Goal: Task Accomplishment & Management: Use online tool/utility

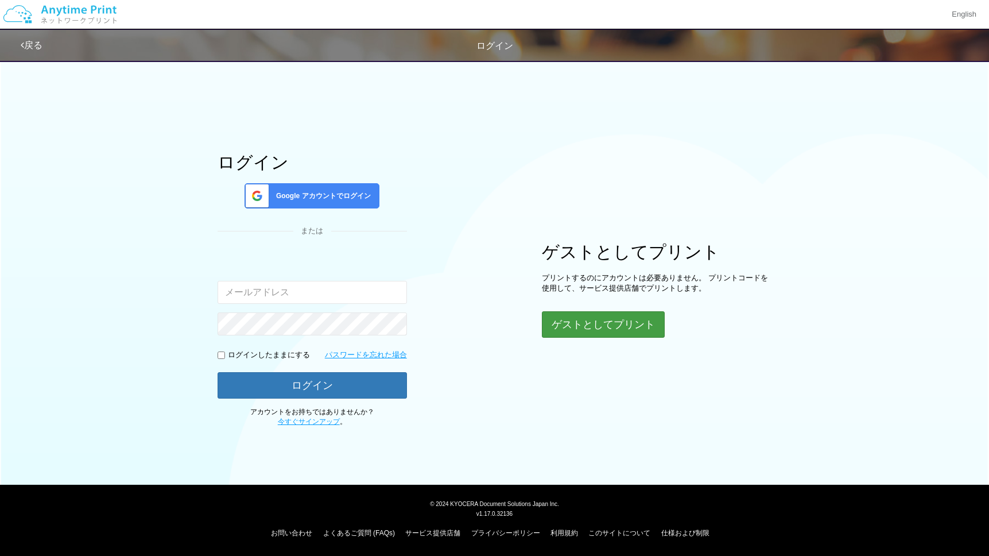
type input "[EMAIL_ADDRESS][DOMAIN_NAME]"
click at [594, 321] on button "ゲストとしてプリント" at bounding box center [603, 324] width 122 height 25
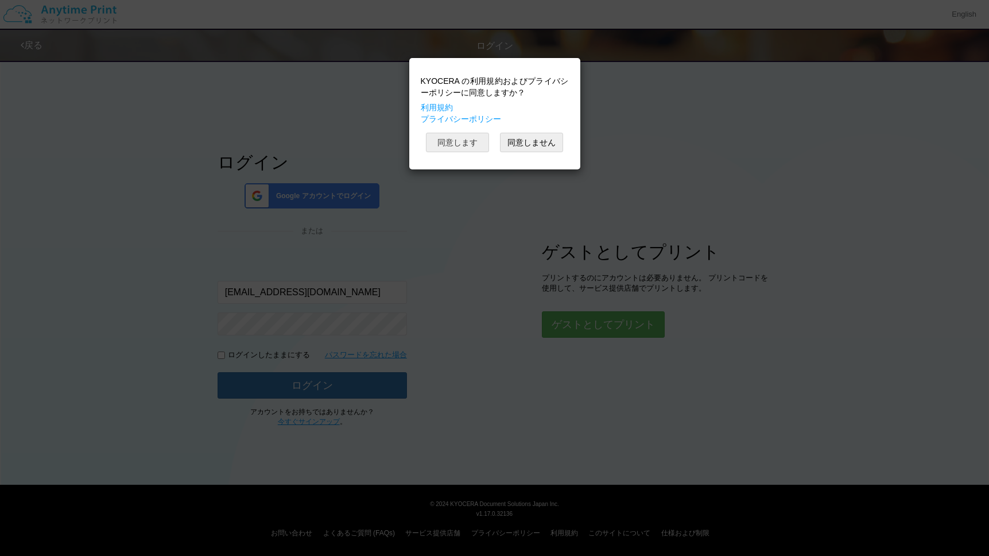
click at [467, 152] on button "同意します" at bounding box center [457, 143] width 63 height 20
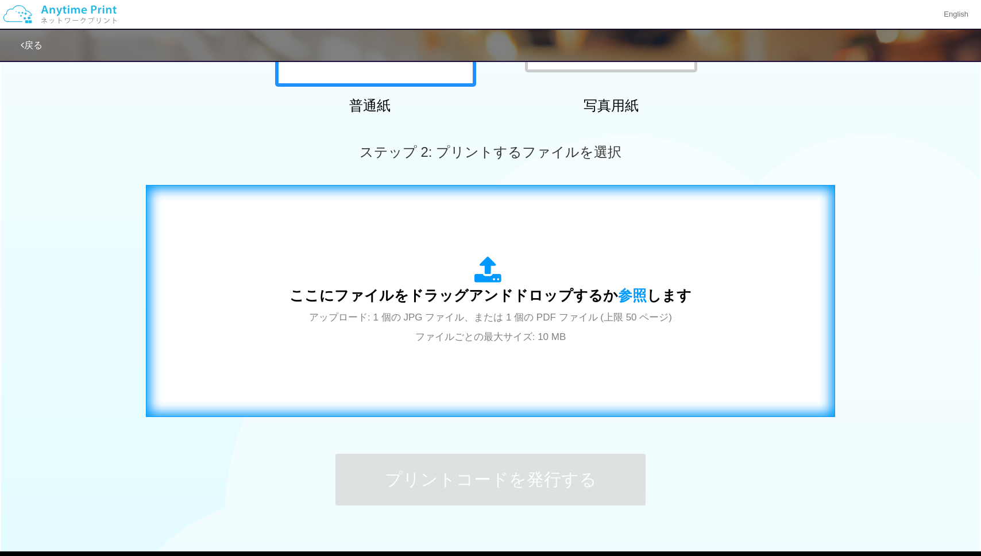
scroll to position [318, 0]
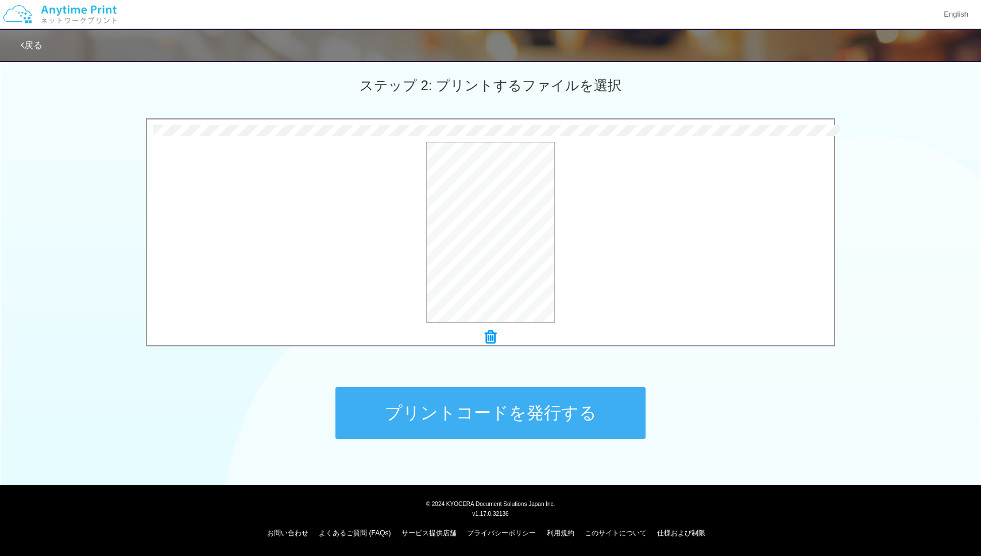
click at [571, 425] on button "プリントコードを発行する" at bounding box center [490, 413] width 310 height 52
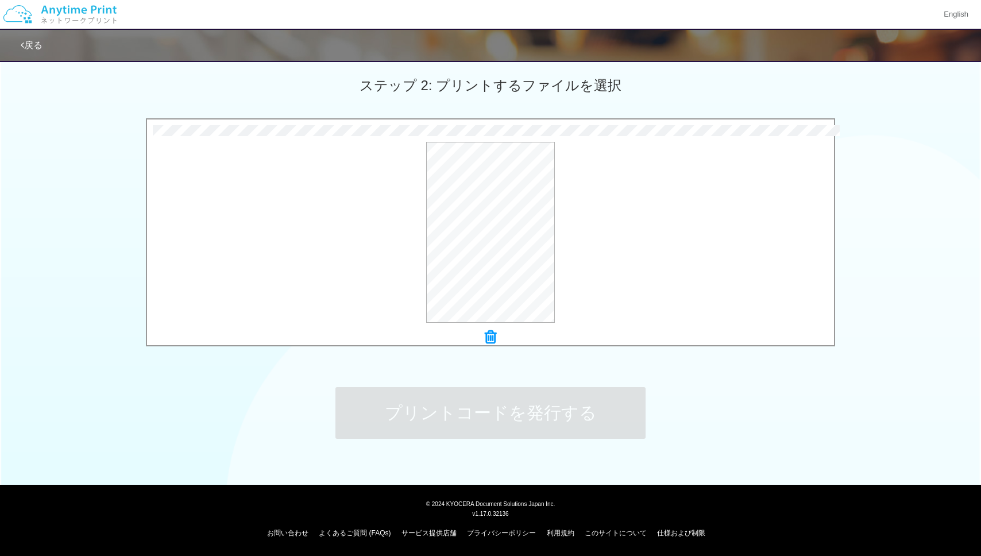
scroll to position [0, 0]
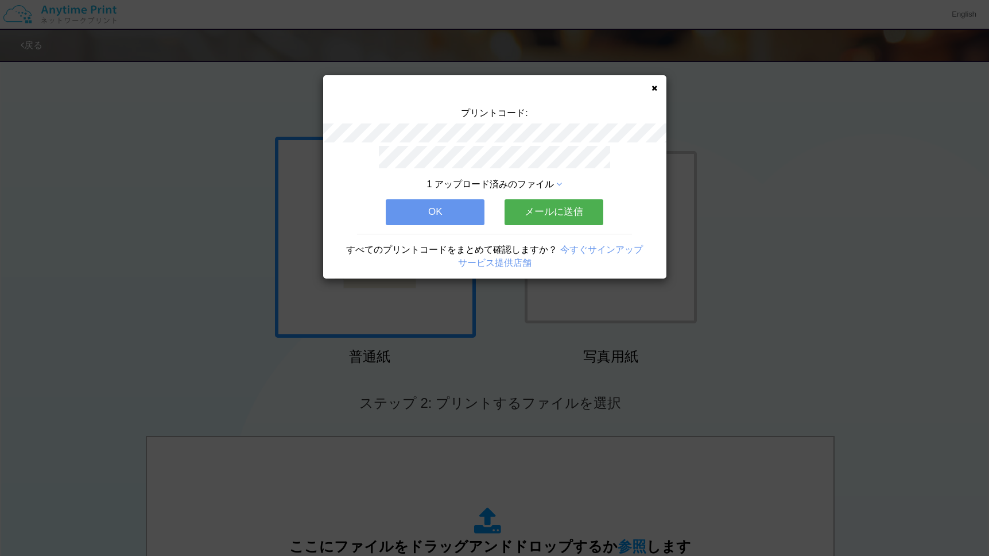
click at [542, 213] on button "メールに送信" at bounding box center [554, 211] width 99 height 25
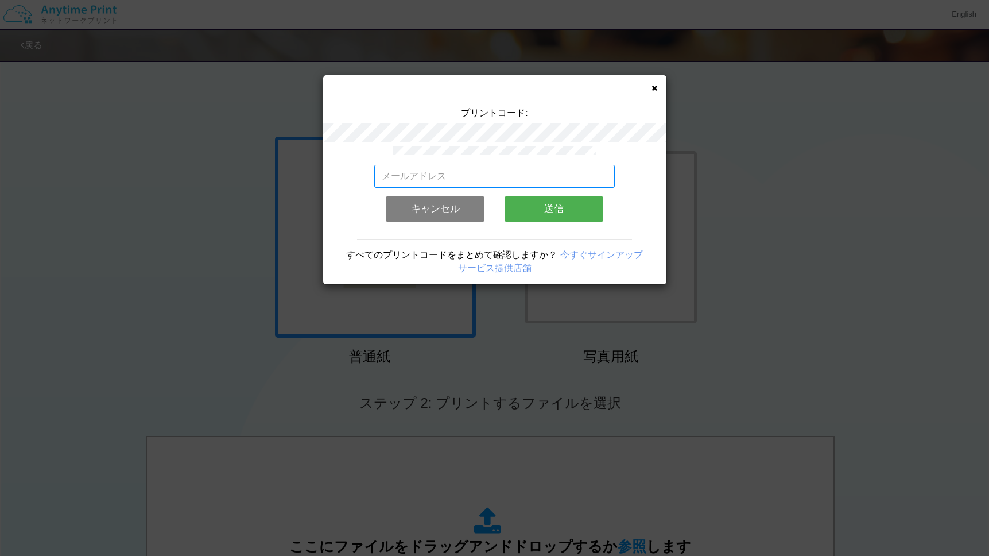
click at [467, 180] on input "email" at bounding box center [494, 176] width 241 height 23
type input "[EMAIL_ADDRESS][DOMAIN_NAME]"
click at [571, 214] on button "送信" at bounding box center [554, 208] width 99 height 25
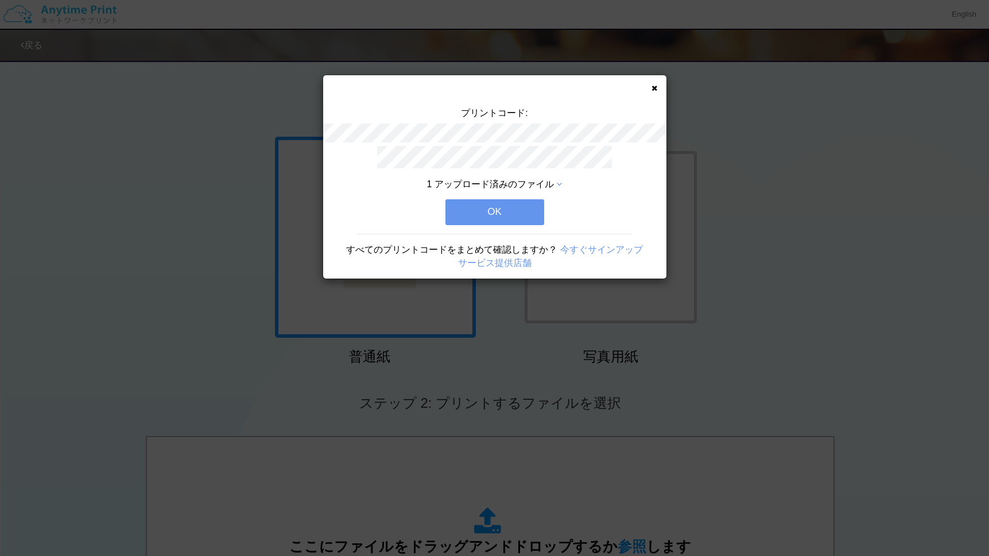
click at [499, 223] on button "OK" at bounding box center [495, 211] width 99 height 25
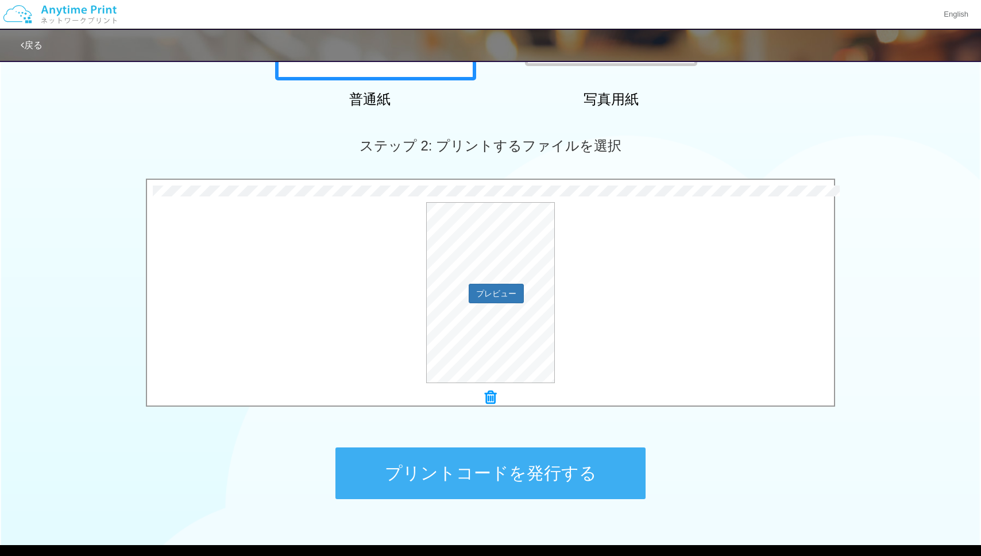
scroll to position [318, 0]
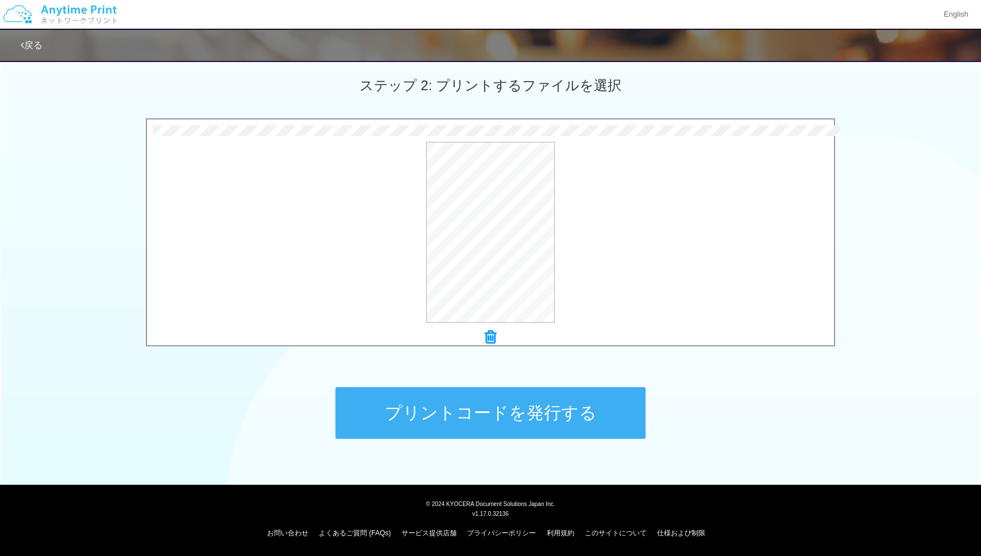
click at [542, 405] on button "プリントコードを発行する" at bounding box center [490, 413] width 310 height 52
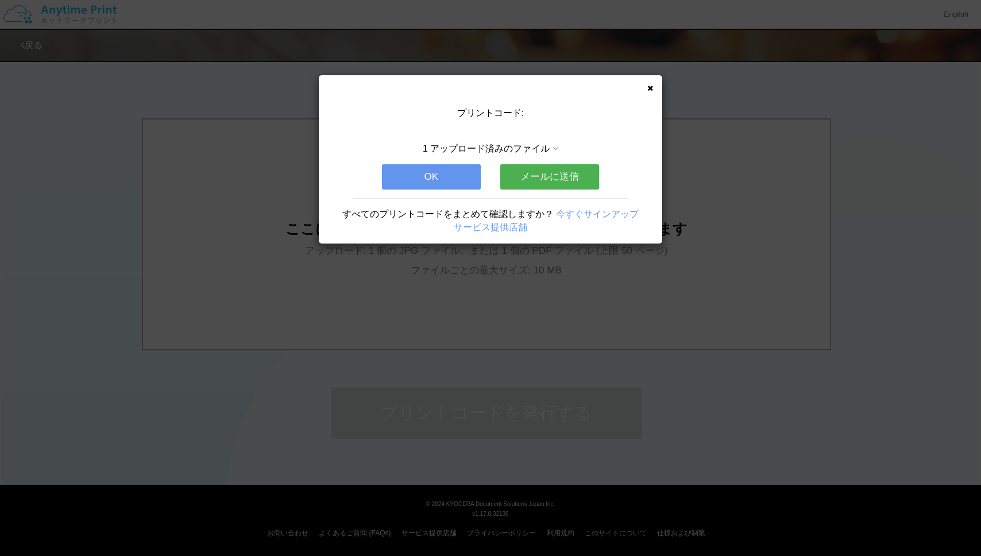
scroll to position [0, 0]
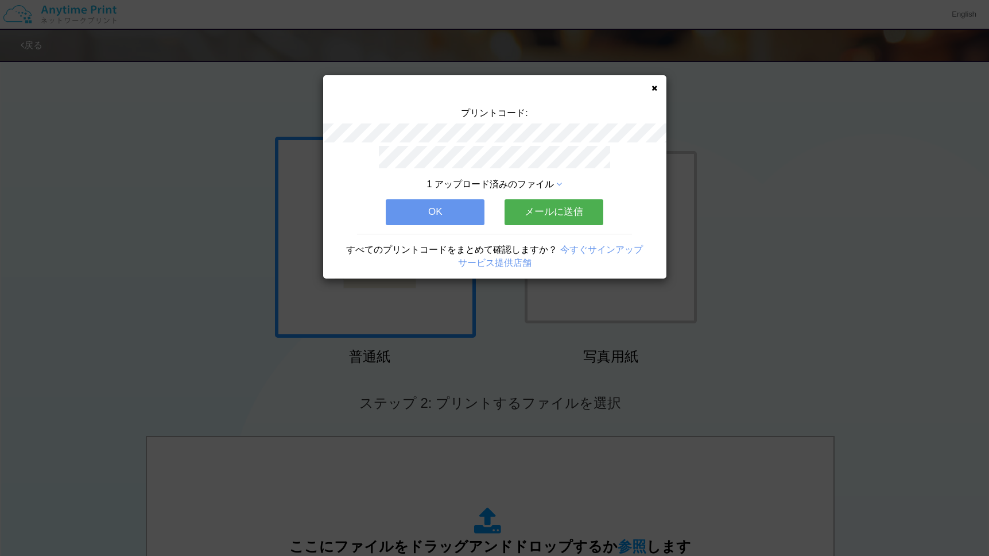
click at [534, 206] on button "メールに送信" at bounding box center [554, 211] width 99 height 25
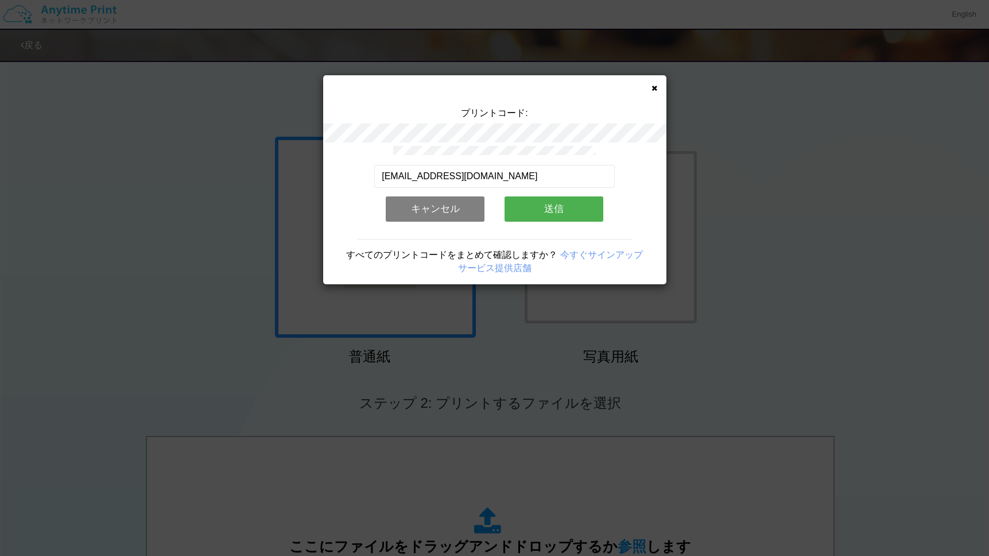
click at [552, 209] on button "送信" at bounding box center [554, 208] width 99 height 25
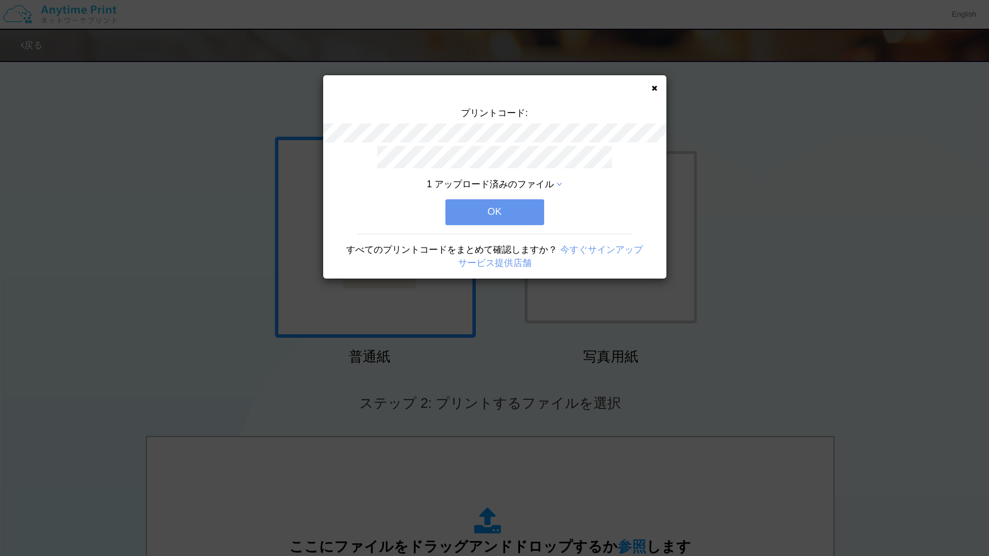
click at [523, 223] on button "OK" at bounding box center [495, 211] width 99 height 25
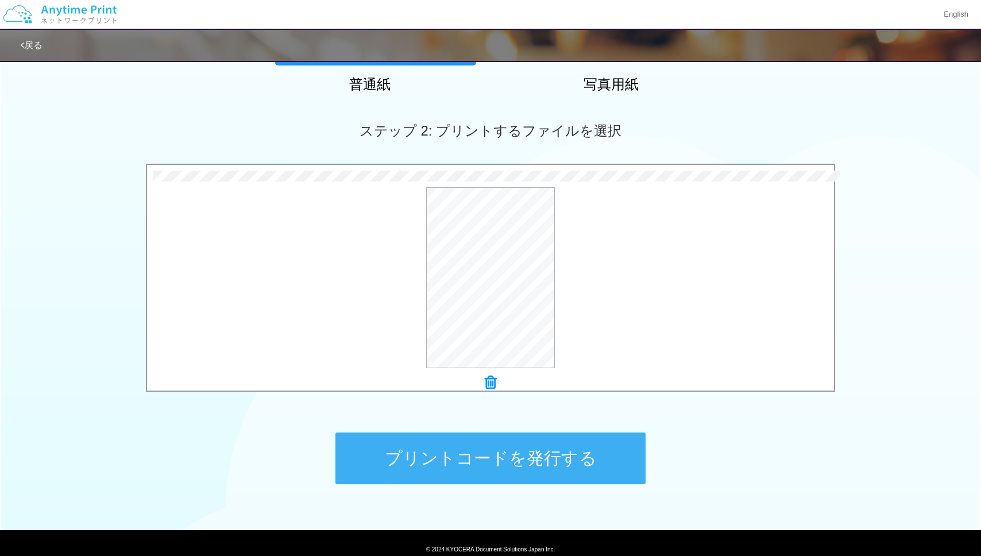
scroll to position [308, 0]
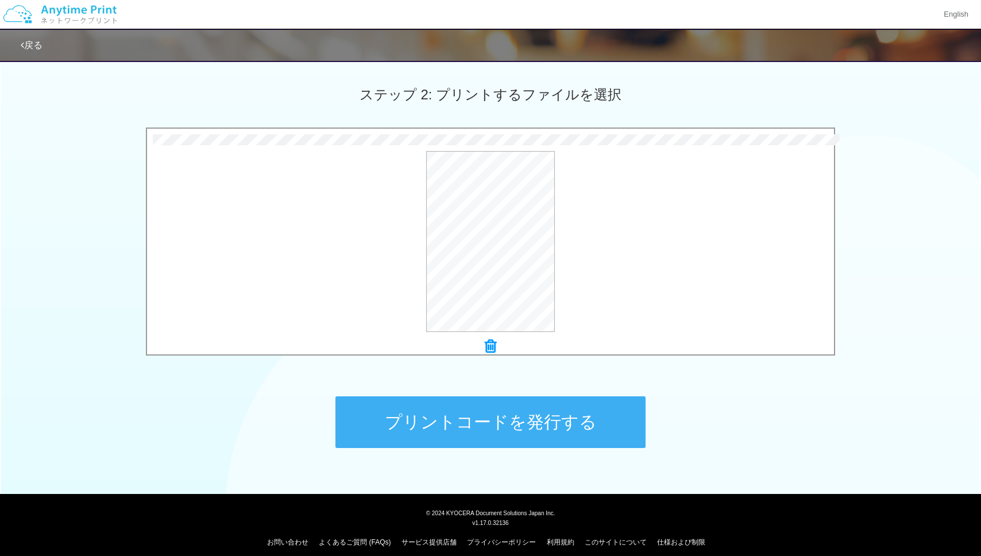
click at [503, 412] on button "プリントコードを発行する" at bounding box center [490, 422] width 310 height 52
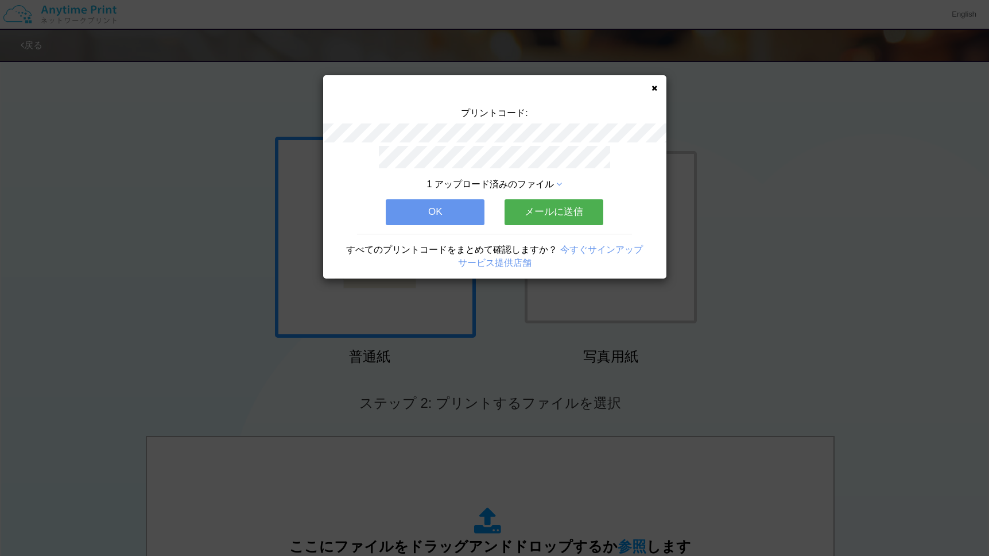
click at [573, 213] on button "メールに送信" at bounding box center [554, 211] width 99 height 25
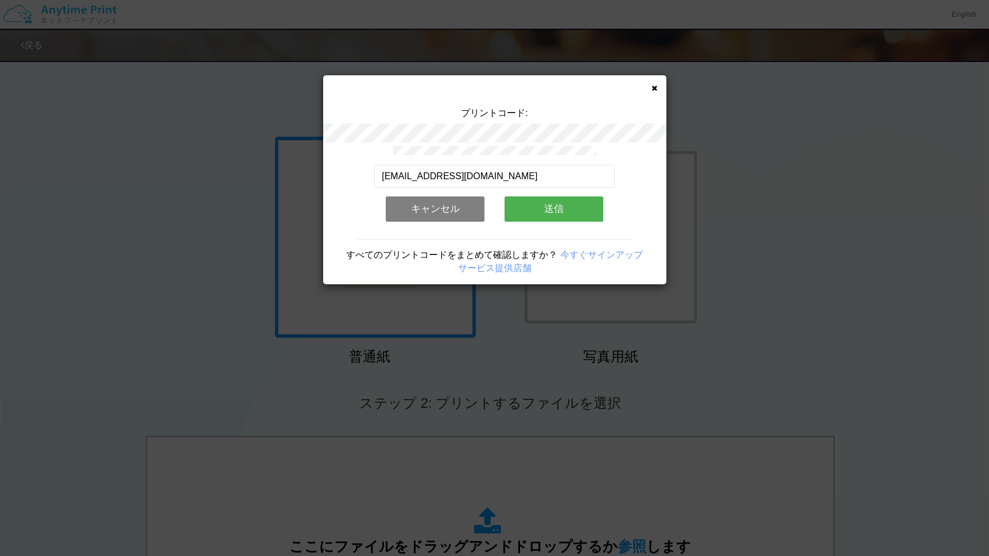
click at [553, 218] on button "送信" at bounding box center [554, 208] width 99 height 25
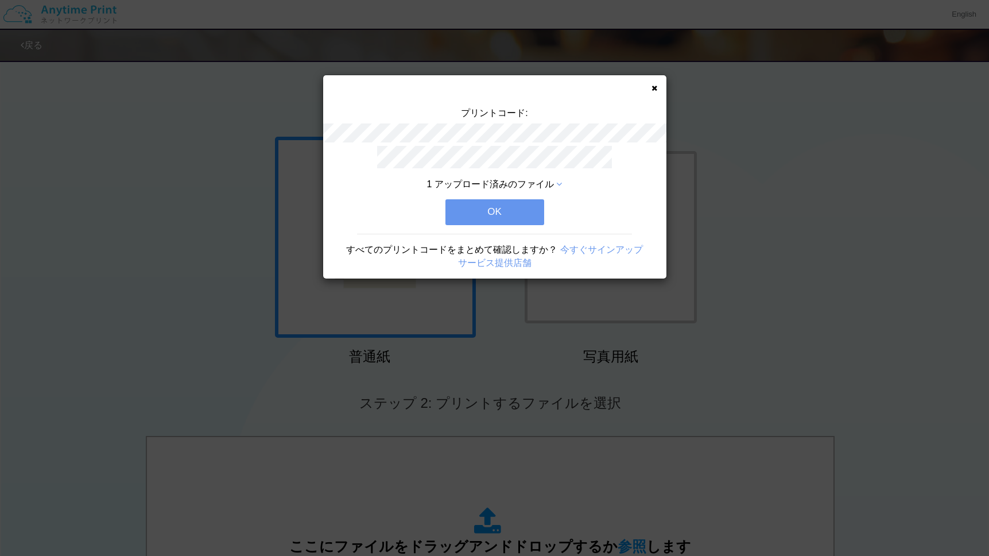
drag, startPoint x: 492, startPoint y: 224, endPoint x: 514, endPoint y: 222, distance: 22.5
click at [492, 224] on button "OK" at bounding box center [495, 211] width 99 height 25
